Goal: Information Seeking & Learning: Check status

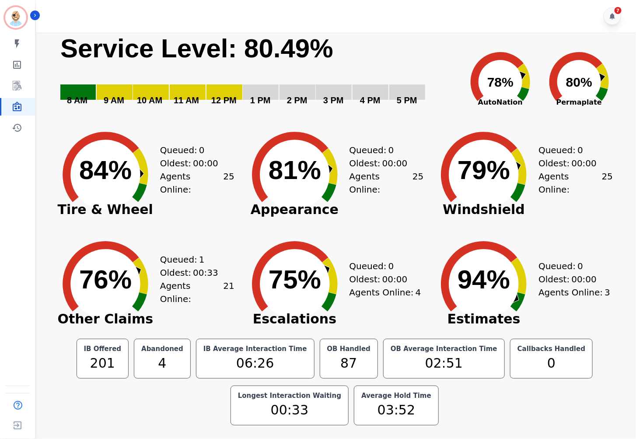
click at [368, 121] on div "Queued: 0 Oldest: 00:00 Agents Online: 25" at bounding box center [386, 167] width 74 height 109
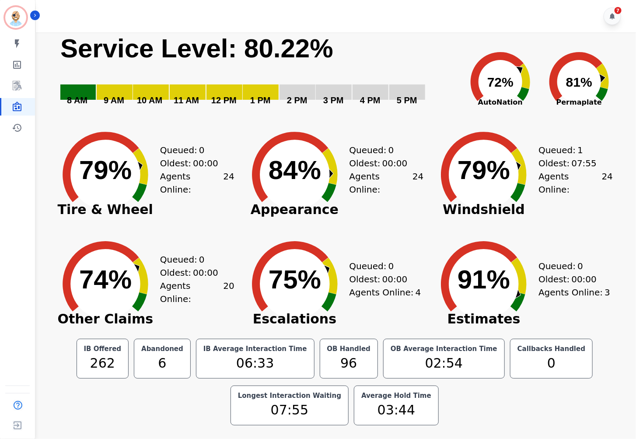
click at [360, 49] on rect "Service Level: 0%" at bounding box center [257, 74] width 396 height 85
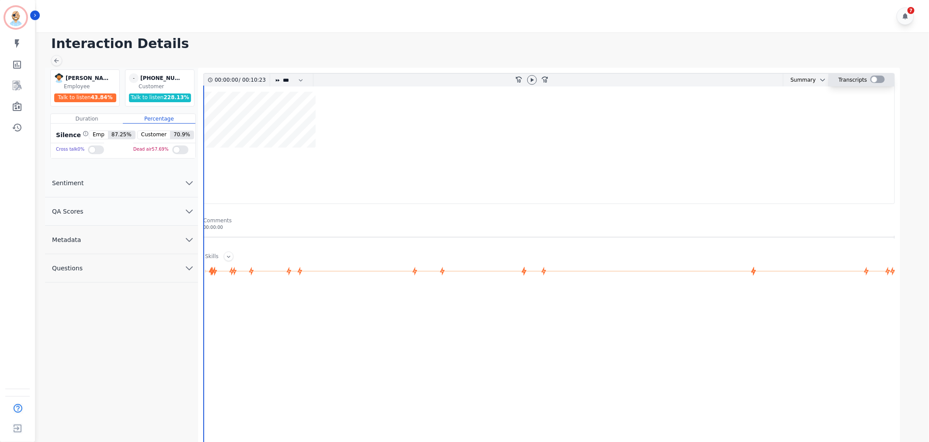
click at [874, 76] on div at bounding box center [878, 79] width 14 height 7
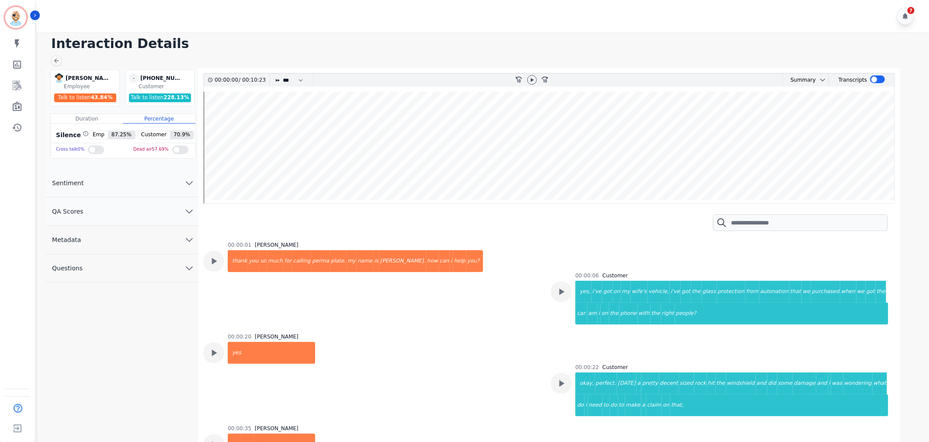
scroll to position [49, 0]
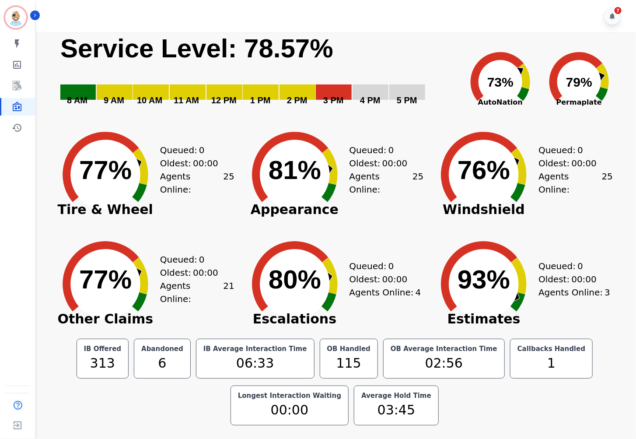
drag, startPoint x: 225, startPoint y: 236, endPoint x: 222, endPoint y: 232, distance: 4.7
click at [225, 236] on div "Queued: 0 Oldest: 00:00 Agents Online: 21" at bounding box center [197, 277] width 74 height 109
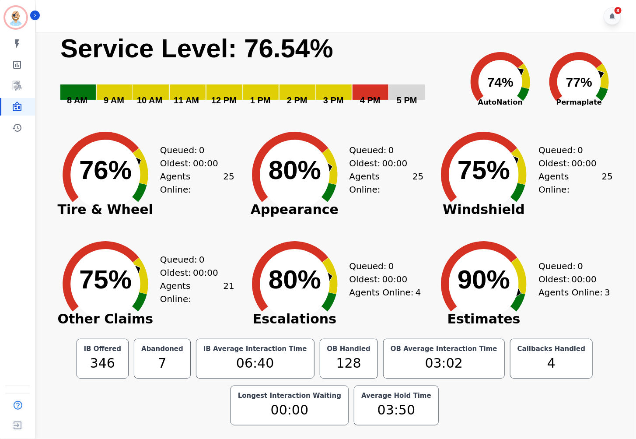
click at [325, 122] on icon "Created with Highcharts 10.3.3 80% ​ 80%" at bounding box center [294, 167] width 109 height 109
